Goal: Task Accomplishment & Management: Use online tool/utility

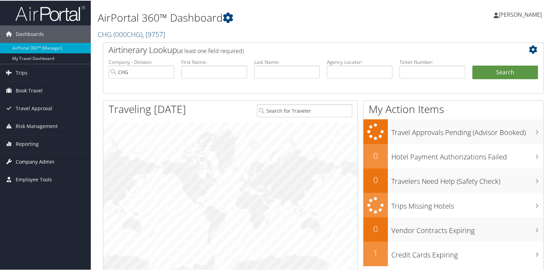
click at [29, 158] on span "Company Admin" at bounding box center [35, 161] width 39 height 17
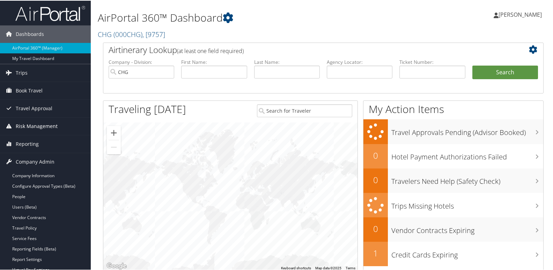
click at [34, 134] on span "Risk Management" at bounding box center [37, 125] width 42 height 17
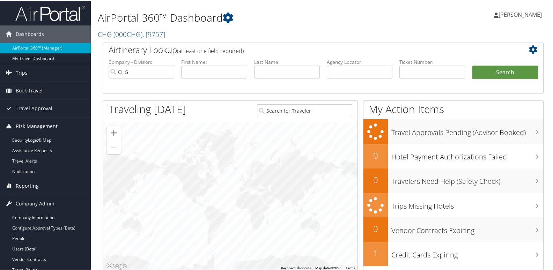
click at [29, 182] on span "Reporting" at bounding box center [27, 185] width 23 height 17
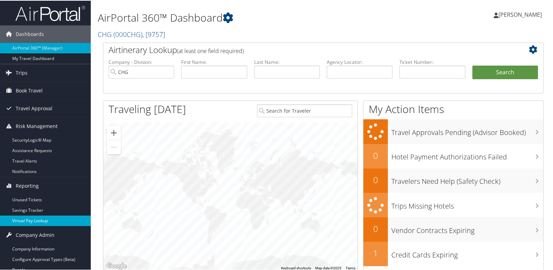
click at [35, 217] on link "Virtual Pay Lookup" at bounding box center [45, 220] width 91 height 10
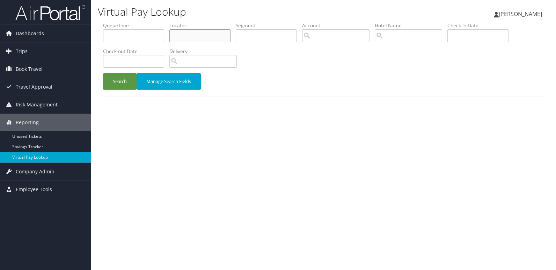
click at [186, 40] on input "text" at bounding box center [199, 35] width 61 height 13
paste input "JXFXNG"
type input "JXFXNG"
click at [117, 79] on button "Search" at bounding box center [120, 81] width 34 height 16
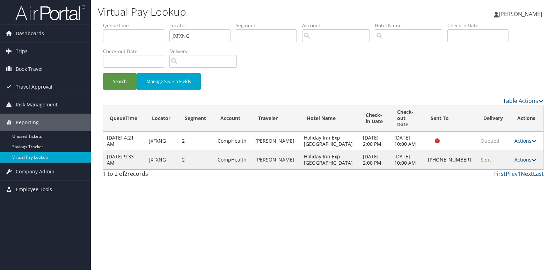
click at [514, 156] on link "Actions" at bounding box center [525, 159] width 22 height 7
click at [499, 180] on link "Logs" at bounding box center [501, 176] width 60 height 12
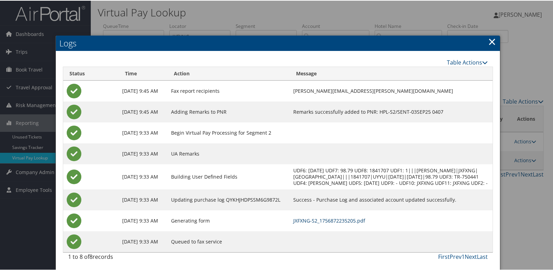
click at [343, 223] on link "JXFXNG-S2_1756872235205.pdf" at bounding box center [329, 220] width 72 height 7
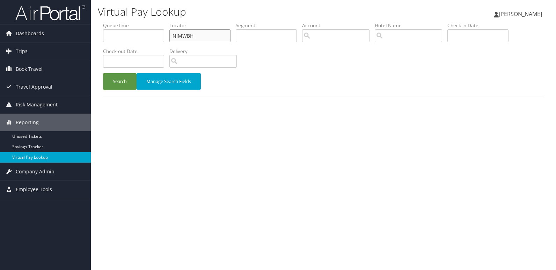
drag, startPoint x: 194, startPoint y: 36, endPoint x: 91, endPoint y: 50, distance: 104.6
click at [91, 50] on div "Virtual Pay Lookup [PERSON_NAME] [PERSON_NAME] My Settings Travel Agency Contac…" at bounding box center [323, 135] width 465 height 270
paste input "OACKYT"
type input "OACKYT"
click at [116, 81] on button "Search" at bounding box center [120, 81] width 34 height 16
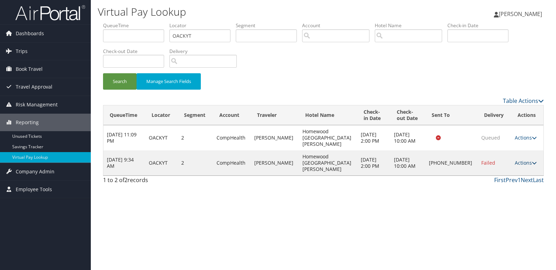
click at [519, 159] on link "Actions" at bounding box center [525, 162] width 22 height 7
click at [501, 173] on link "Logs" at bounding box center [502, 176] width 60 height 12
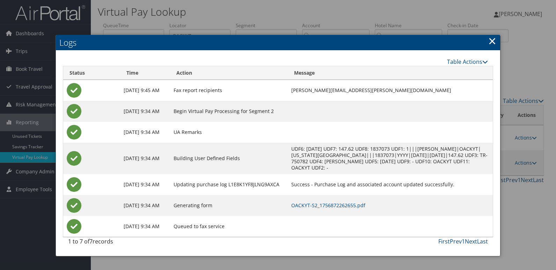
click at [332, 199] on td "OACKYT-S2_1756872262655.pdf" at bounding box center [390, 205] width 205 height 21
click at [330, 203] on link "OACKYT-S2_1756872262655.pdf" at bounding box center [328, 205] width 74 height 7
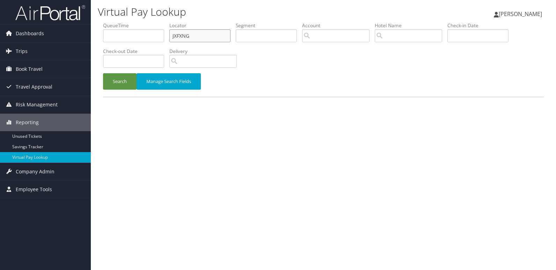
drag, startPoint x: 197, startPoint y: 35, endPoint x: 96, endPoint y: 51, distance: 102.5
click at [96, 51] on div "Virtual Pay Lookup [PERSON_NAME] [PERSON_NAME] My Settings Travel Agency Contac…" at bounding box center [323, 135] width 465 height 270
paste input "MQHZOS"
type input "MQHZOS"
click at [123, 79] on button "Search" at bounding box center [120, 81] width 34 height 16
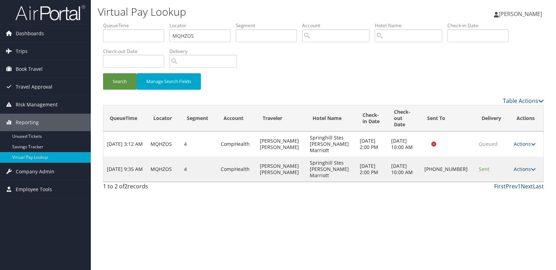
click at [524, 166] on link "Actions" at bounding box center [524, 169] width 22 height 7
click at [500, 179] on link "Logs" at bounding box center [501, 179] width 60 height 12
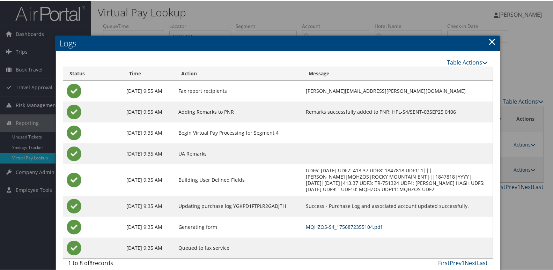
click at [346, 224] on link "MQHZOS-S4_1756872355104.pdf" at bounding box center [344, 226] width 76 height 7
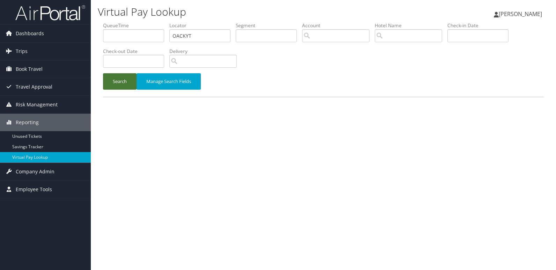
click at [119, 84] on button "Search" at bounding box center [120, 81] width 34 height 16
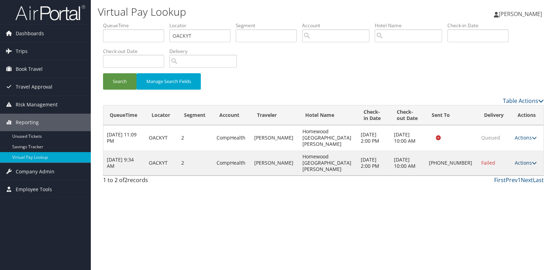
click at [518, 159] on link "Actions" at bounding box center [525, 162] width 22 height 7
click at [506, 163] on link "Resend" at bounding box center [502, 164] width 60 height 12
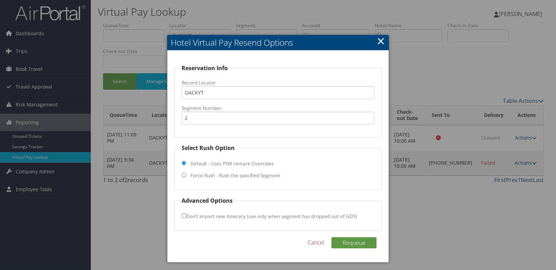
click at [233, 174] on label "Force Rush - Rush the specified Segment" at bounding box center [235, 175] width 90 height 7
click at [186, 174] on input "Force Rush - Rush the specified Segment" at bounding box center [183, 175] width 5 height 5
radio input "true"
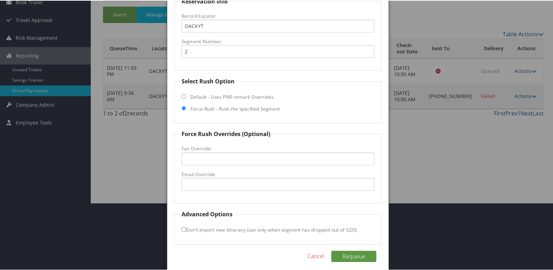
scroll to position [73, 0]
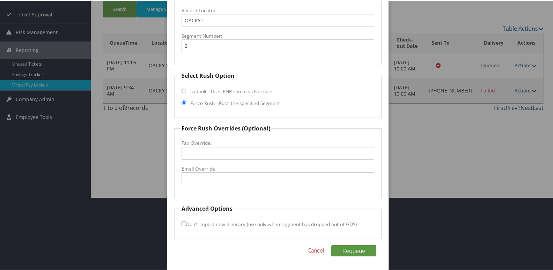
click at [220, 186] on fieldset "Force Rush Overrides (Optional) Fax Override: Email Override" at bounding box center [278, 161] width 208 height 74
click at [223, 184] on input "Email Override" at bounding box center [277, 178] width 193 height 13
drag, startPoint x: 275, startPoint y: 177, endPoint x: 46, endPoint y: 190, distance: 229.3
click at [46, 190] on body "Menu Dashboards ► AirPortal 360™ (Manager) My Travel Dashboard Trips ► Airtiner…" at bounding box center [278, 62] width 556 height 270
type input "frontdesk@homewoodsuites.com"
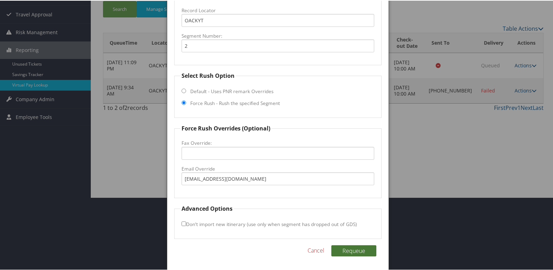
click at [360, 253] on button "Requeue" at bounding box center [353, 250] width 45 height 11
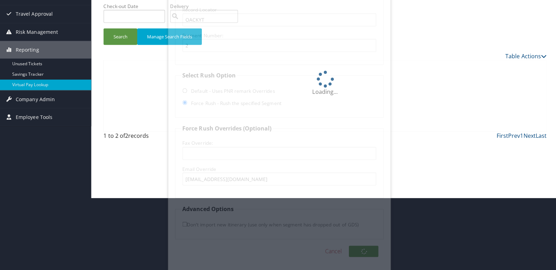
scroll to position [0, 0]
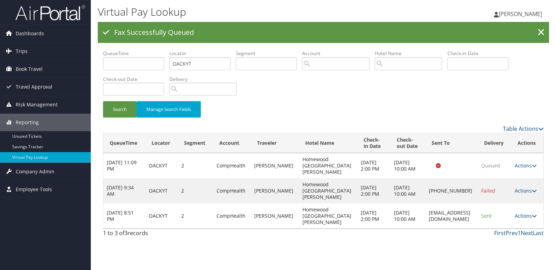
click at [520, 216] on link "Actions" at bounding box center [525, 216] width 22 height 7
drag, startPoint x: 478, startPoint y: 217, endPoint x: 395, endPoint y: 221, distance: 83.5
click at [425, 221] on td "frontdesk@homewoodsuites.com" at bounding box center [451, 215] width 52 height 25
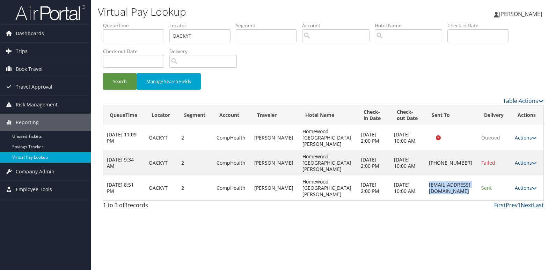
copy td "frontdesk@homewoodsuites.com"
click at [530, 191] on td "Actions Resend Logs View Itinerary" at bounding box center [527, 188] width 32 height 25
click at [521, 189] on link "Actions" at bounding box center [525, 188] width 22 height 7
drag, startPoint x: 515, startPoint y: 207, endPoint x: 491, endPoint y: 209, distance: 24.6
click at [515, 208] on link "Logs" at bounding box center [514, 210] width 44 height 12
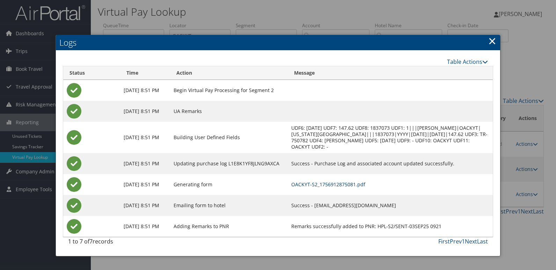
click at [360, 183] on link "OACKYT-S2_1756912875081.pdf" at bounding box center [328, 184] width 74 height 7
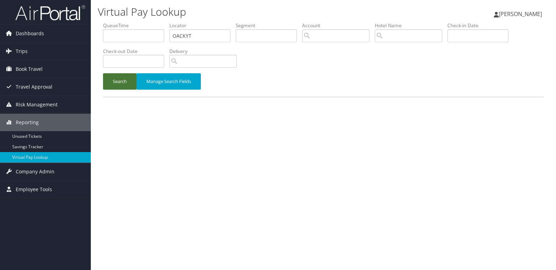
click at [125, 84] on button "Search" at bounding box center [120, 81] width 34 height 16
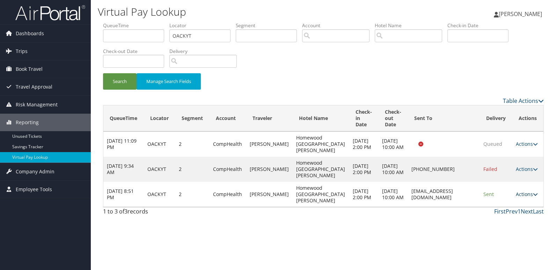
click at [527, 194] on link "Actions" at bounding box center [526, 194] width 22 height 7
click at [503, 212] on link "Logs" at bounding box center [512, 216] width 44 height 12
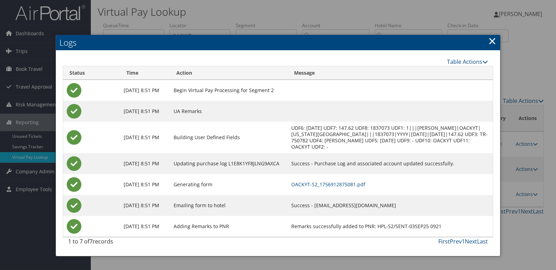
click at [423, 187] on td "OACKYT-S2_1756912875081.pdf" at bounding box center [390, 184] width 205 height 21
click at [492, 34] on link "×" at bounding box center [492, 41] width 8 height 14
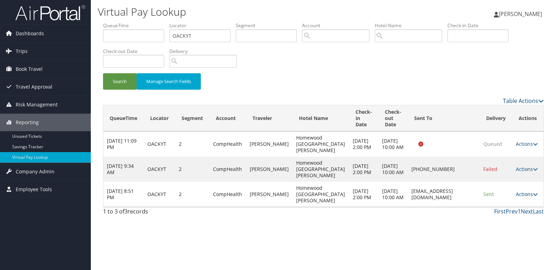
click at [524, 196] on link "Actions" at bounding box center [526, 194] width 22 height 7
click at [512, 203] on link "Resend" at bounding box center [512, 205] width 44 height 12
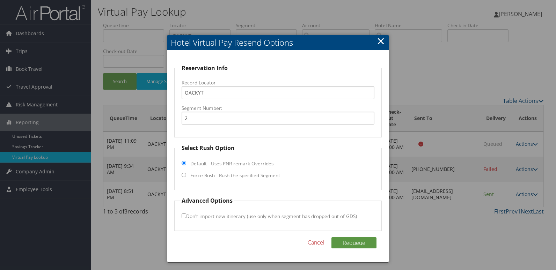
click at [212, 176] on label "Force Rush - Rush the specified Segment" at bounding box center [235, 175] width 90 height 7
click at [186, 176] on input "Force Rush - Rush the specified Segment" at bounding box center [183, 175] width 5 height 5
radio input "true"
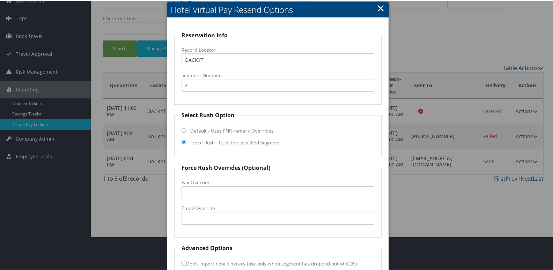
scroll to position [73, 0]
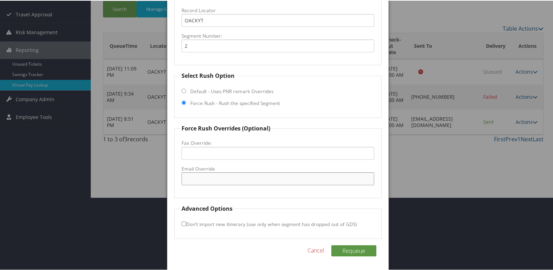
click at [209, 181] on input "Email Override" at bounding box center [277, 178] width 193 height 13
paste input "frontdesk@homewoodsuites.com"
click at [249, 179] on input "frontdesk@homewoodsuites.com" at bounding box center [277, 178] width 193 height 13
type input "frontdesk@homewoodsuiteskaty.com"
click at [352, 250] on button "Requeue" at bounding box center [353, 250] width 45 height 11
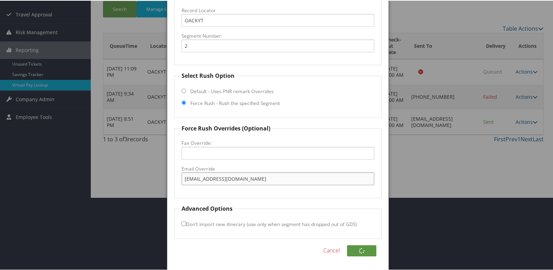
drag, startPoint x: 288, startPoint y: 178, endPoint x: 76, endPoint y: 179, distance: 211.8
click at [76, 179] on body "Menu Dashboards ► AirPortal 360™ (Manager) My Travel Dashboard Trips ► Airtiner…" at bounding box center [278, 62] width 556 height 270
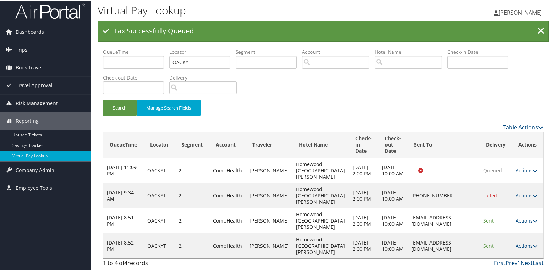
scroll to position [2, 0]
click at [525, 246] on link "Actions" at bounding box center [526, 245] width 22 height 7
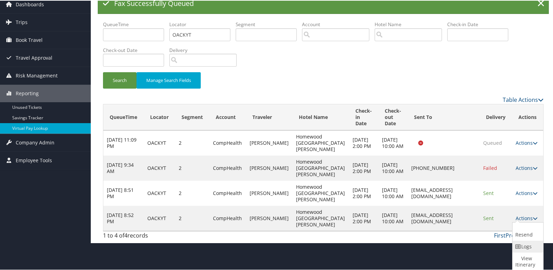
click at [528, 244] on link "Logs" at bounding box center [526, 246] width 29 height 12
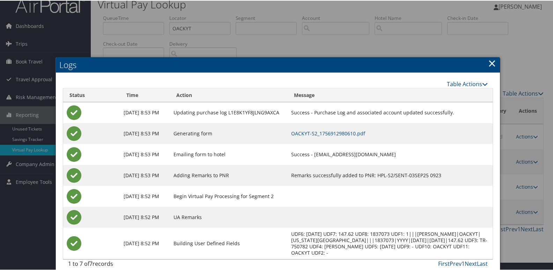
scroll to position [16, 0]
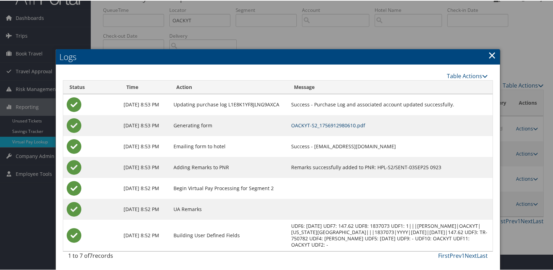
click at [344, 123] on link "OACKYT-S2_1756912980610.pdf" at bounding box center [328, 124] width 74 height 7
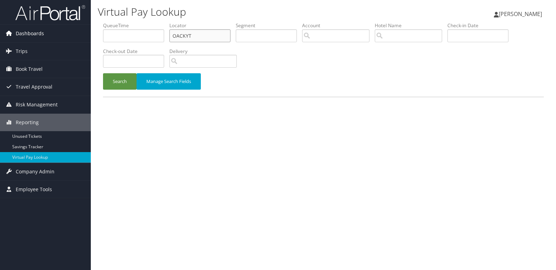
drag, startPoint x: 192, startPoint y: 35, endPoint x: 67, endPoint y: 38, distance: 124.3
click at [68, 38] on div "Dashboards AirPortal 360™ (Manager) My Travel Dashboard Trips Airtinerary® Look…" at bounding box center [278, 135] width 556 height 270
paste input "LLIFEL"
type input "LLIFEL"
click at [103, 73] on button "Search" at bounding box center [120, 81] width 34 height 16
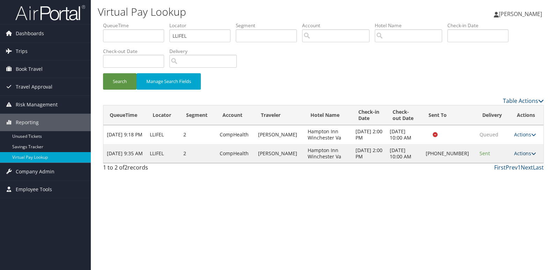
click at [518, 151] on link "Actions" at bounding box center [525, 153] width 22 height 7
click at [510, 172] on link "Logs" at bounding box center [501, 176] width 60 height 12
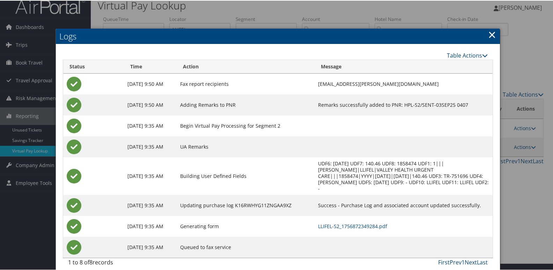
scroll to position [14, 0]
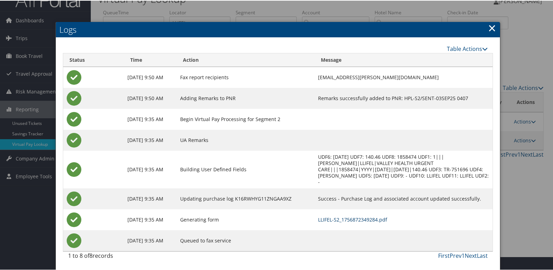
click at [357, 217] on link "LLIFEL-S2_1756872349284.pdf" at bounding box center [352, 219] width 69 height 7
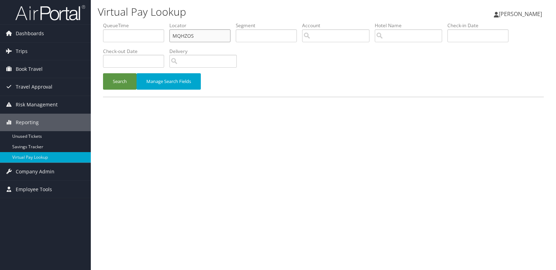
drag, startPoint x: 196, startPoint y: 36, endPoint x: 128, endPoint y: 49, distance: 70.1
click at [128, 22] on ul "QueueTime Locator MQHZOS Segment Account Traveler Hotel Name Check-in Date Chec…" at bounding box center [323, 22] width 440 height 0
paste input "JJZASF"
type input "JJZASF"
click at [103, 73] on button "Search" at bounding box center [120, 81] width 34 height 16
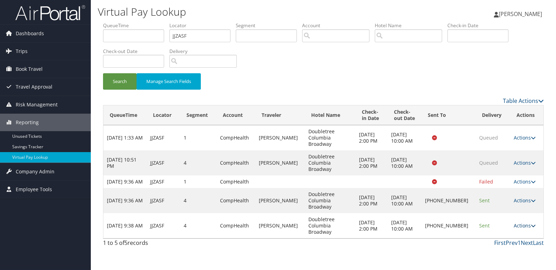
click at [519, 222] on link "Actions" at bounding box center [524, 225] width 22 height 7
click at [500, 231] on link "Logs" at bounding box center [501, 232] width 60 height 12
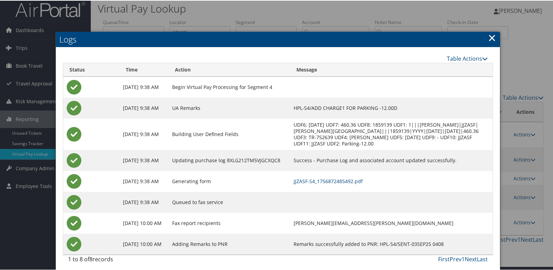
scroll to position [7, 0]
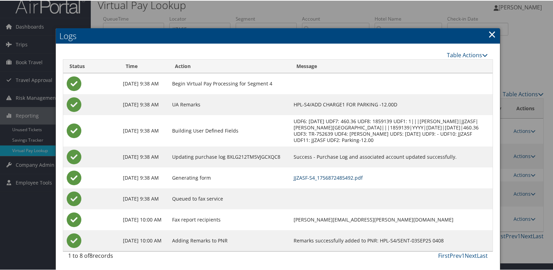
drag, startPoint x: 346, startPoint y: 179, endPoint x: 357, endPoint y: 180, distance: 11.6
click at [345, 179] on link "JJZASF-S4_1756872485492.pdf" at bounding box center [327, 177] width 69 height 7
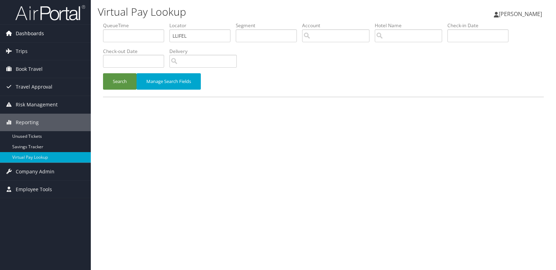
click at [45, 39] on div "Dashboards AirPortal 360™ (Manager) My Travel Dashboard Trips Airtinerary® Look…" at bounding box center [278, 135] width 556 height 270
type input "NHDVGJ"
click at [103, 73] on button "Search" at bounding box center [120, 81] width 34 height 16
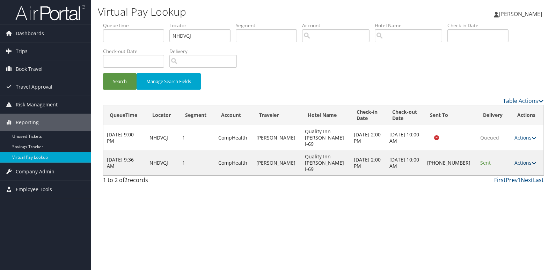
click at [520, 159] on link "Actions" at bounding box center [525, 162] width 22 height 7
click at [507, 176] on link "Logs" at bounding box center [501, 176] width 60 height 12
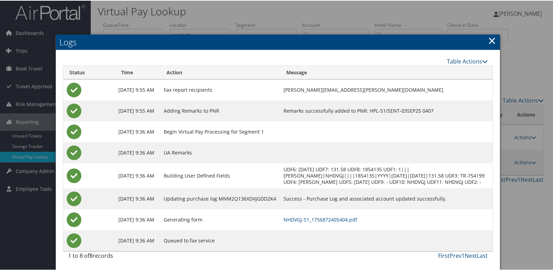
scroll to position [7, 0]
drag, startPoint x: 350, startPoint y: 218, endPoint x: 356, endPoint y: 223, distance: 7.5
click at [349, 218] on link "NHDVGJ-S1_1756872405404.pdf" at bounding box center [320, 219] width 74 height 7
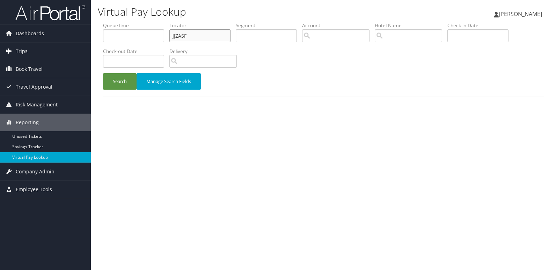
drag, startPoint x: 188, startPoint y: 35, endPoint x: 75, endPoint y: 56, distance: 114.7
click at [76, 55] on div "Dashboards AirPortal 360™ (Manager) My Travel Dashboard Trips Airtinerary® Look…" at bounding box center [278, 135] width 556 height 270
paste input "GLPTCK"
type input "GLPTCK"
click at [103, 73] on button "Search" at bounding box center [120, 81] width 34 height 16
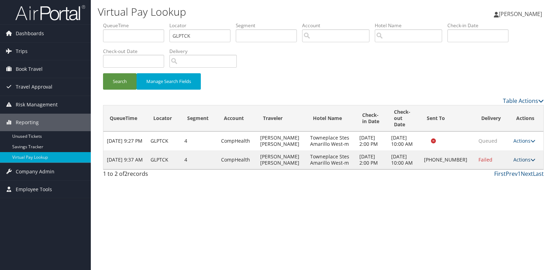
click at [520, 162] on link "Actions" at bounding box center [524, 159] width 22 height 7
click at [508, 187] on link "Logs" at bounding box center [501, 185] width 60 height 12
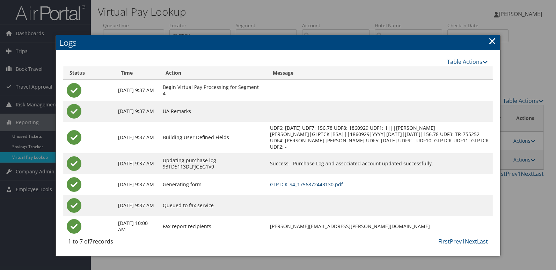
click at [310, 187] on link "GLPTCK-S4_1756872443130.pdf" at bounding box center [306, 184] width 73 height 7
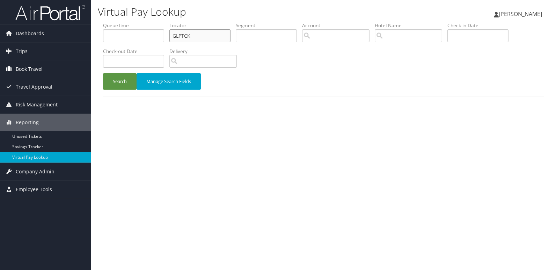
drag, startPoint x: 195, startPoint y: 37, endPoint x: 45, endPoint y: 61, distance: 152.3
click at [45, 61] on div "Dashboards AirPortal 360™ (Manager) My Travel Dashboard Trips Airtinerary® Look…" at bounding box center [278, 135] width 556 height 270
paste input "SFPPSW"
click at [185, 36] on input "SFPPSW" at bounding box center [199, 35] width 61 height 13
type input "SFPPSW"
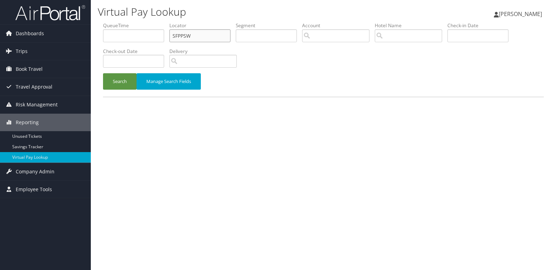
click at [103, 73] on button "Search" at bounding box center [120, 81] width 34 height 16
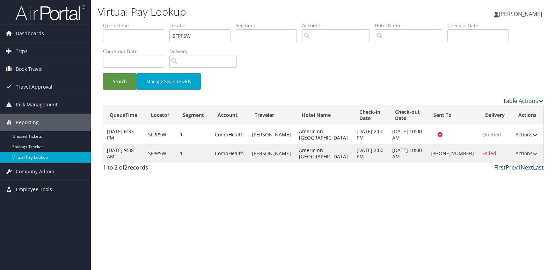
click at [515, 151] on link "Actions" at bounding box center [526, 153] width 22 height 7
click at [499, 175] on link "Logs" at bounding box center [501, 176] width 60 height 12
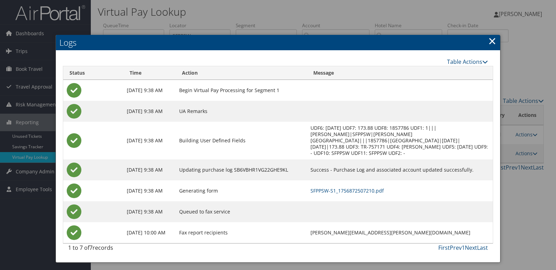
click at [356, 180] on td "SFPPSW-S1_1756872507210.pdf" at bounding box center [400, 190] width 186 height 21
click at [334, 187] on link "SFPPSW-S1_1756872507210.pdf" at bounding box center [346, 190] width 73 height 7
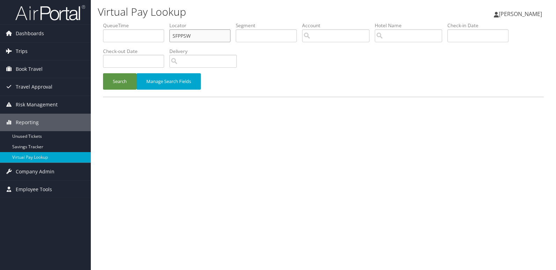
drag, startPoint x: 192, startPoint y: 35, endPoint x: 51, endPoint y: 51, distance: 141.2
click at [59, 50] on div "Dashboards AirPortal 360™ (Manager) My Travel Dashboard Trips Airtinerary® Look…" at bounding box center [278, 135] width 556 height 270
paste input "QKZLDY"
type input "QKZLDY"
click at [124, 82] on button "Search" at bounding box center [120, 81] width 34 height 16
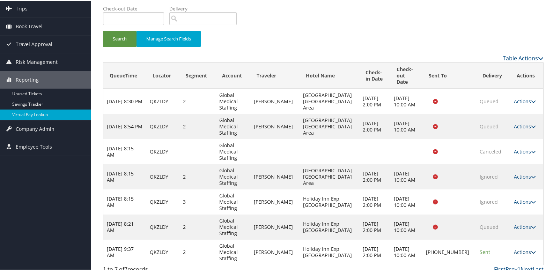
click at [518, 248] on link "Actions" at bounding box center [525, 251] width 22 height 7
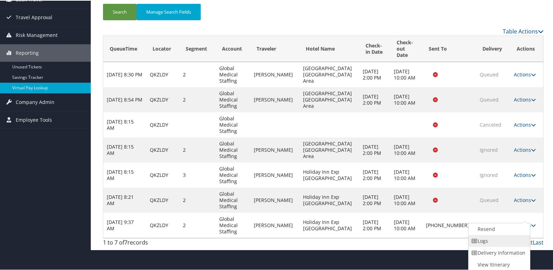
click at [499, 243] on link "Logs" at bounding box center [498, 241] width 60 height 12
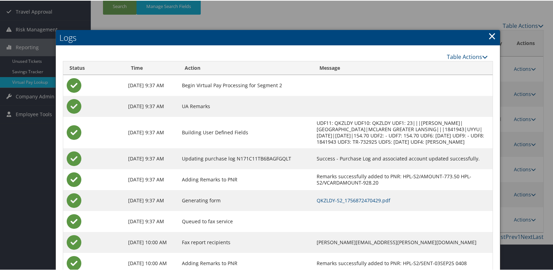
scroll to position [98, 0]
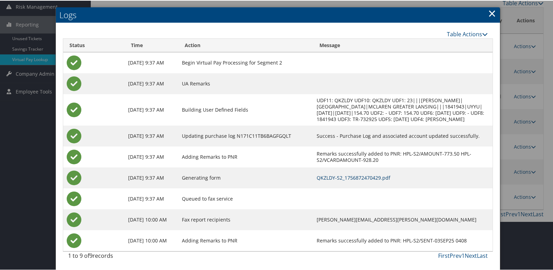
click at [356, 176] on link "QKZLDY-S2_1756872470429.pdf" at bounding box center [354, 177] width 74 height 7
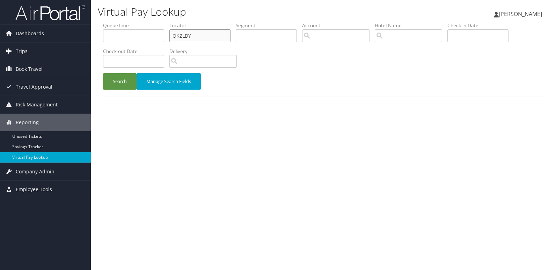
drag, startPoint x: 163, startPoint y: 45, endPoint x: 69, endPoint y: 58, distance: 94.4
click at [69, 58] on div "Dashboards AirPortal 360™ (Manager) My Travel Dashboard Trips Airtinerary® Look…" at bounding box center [278, 135] width 556 height 270
paste input "LVOXJD"
type input "LVOXJD"
click at [103, 73] on button "Search" at bounding box center [120, 81] width 34 height 16
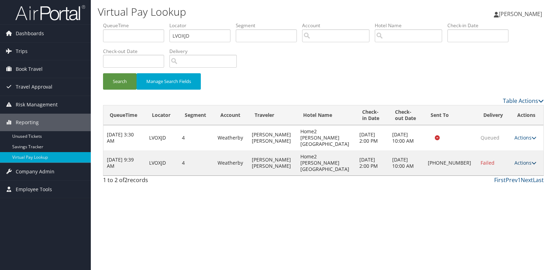
click at [516, 159] on link "Actions" at bounding box center [525, 162] width 22 height 7
click at [502, 175] on link "Logs" at bounding box center [501, 176] width 60 height 12
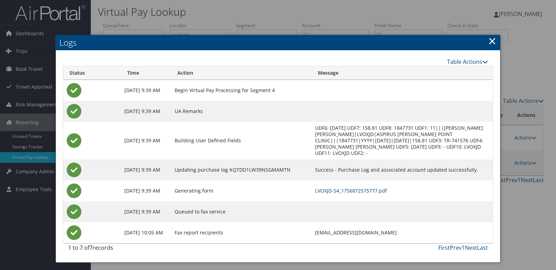
click at [340, 189] on link "LVOXJD-S4_1756872575777.pdf" at bounding box center [351, 190] width 72 height 7
